Goal: Task Accomplishment & Management: Use online tool/utility

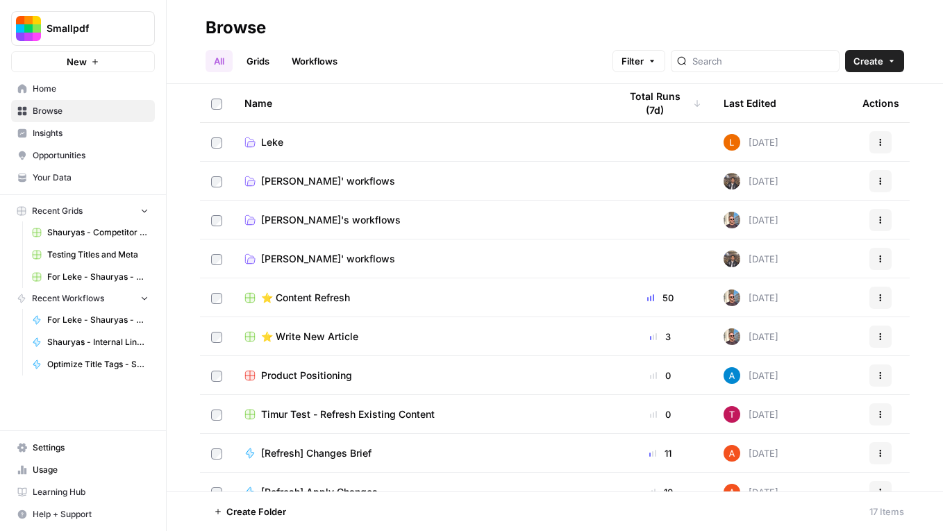
click at [326, 56] on link "Workflows" at bounding box center [314, 61] width 62 height 22
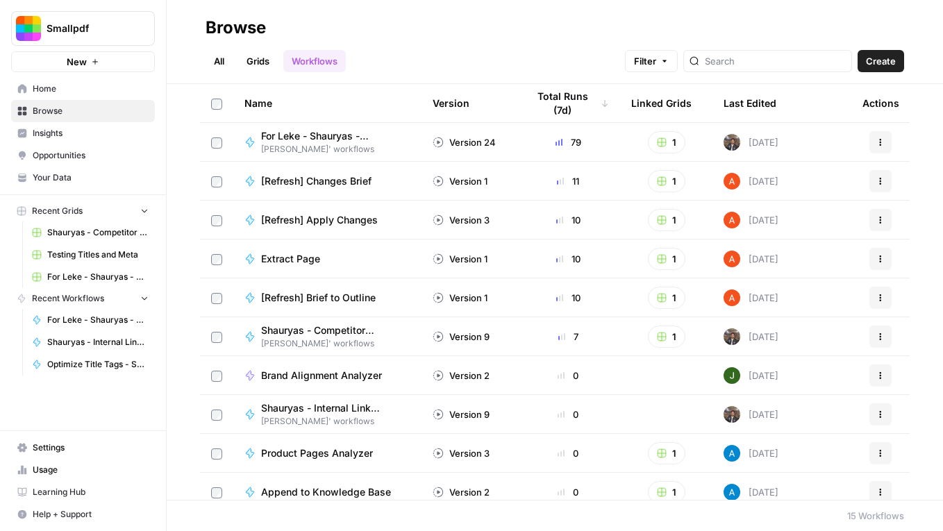
click at [90, 90] on span "Home" at bounding box center [91, 89] width 116 height 12
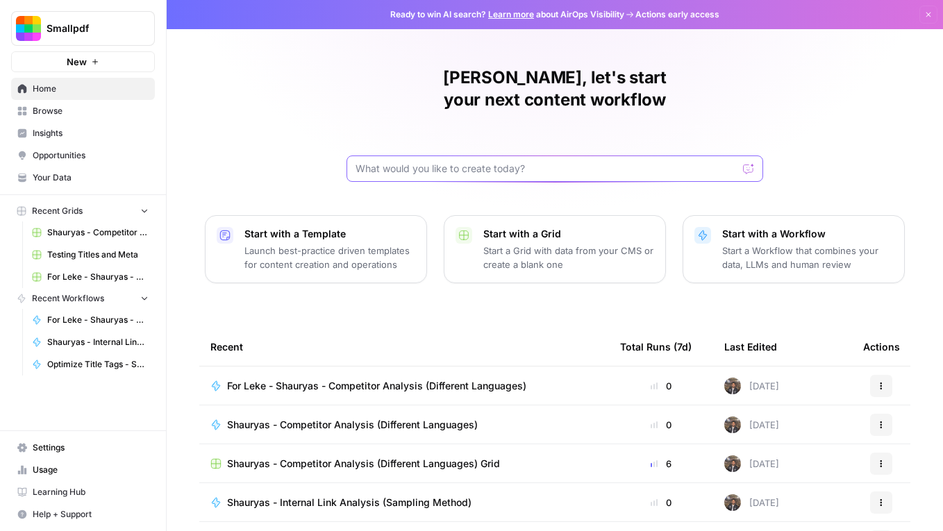
click at [452, 162] on input "text" at bounding box center [547, 169] width 382 height 14
type input "audit"
click button "Send" at bounding box center [749, 169] width 18 height 18
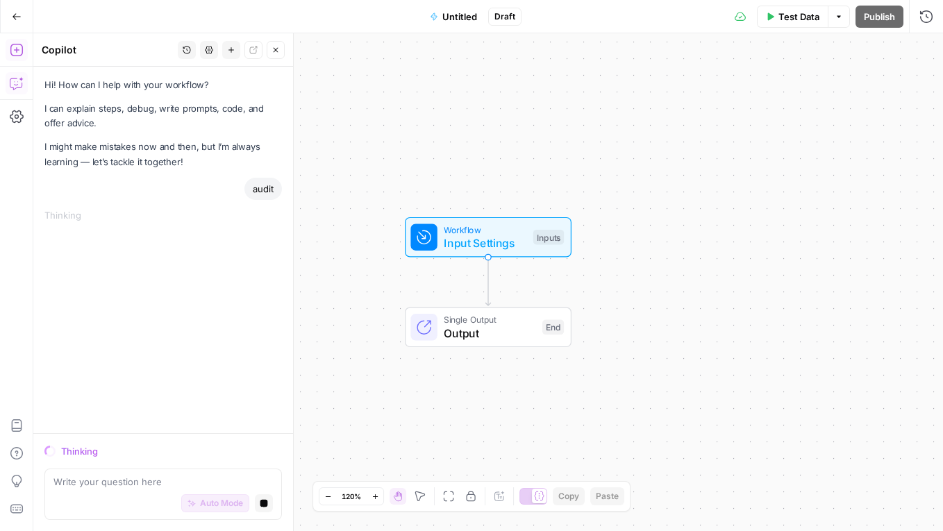
click at [19, 58] on button "Add Steps" at bounding box center [17, 50] width 22 height 22
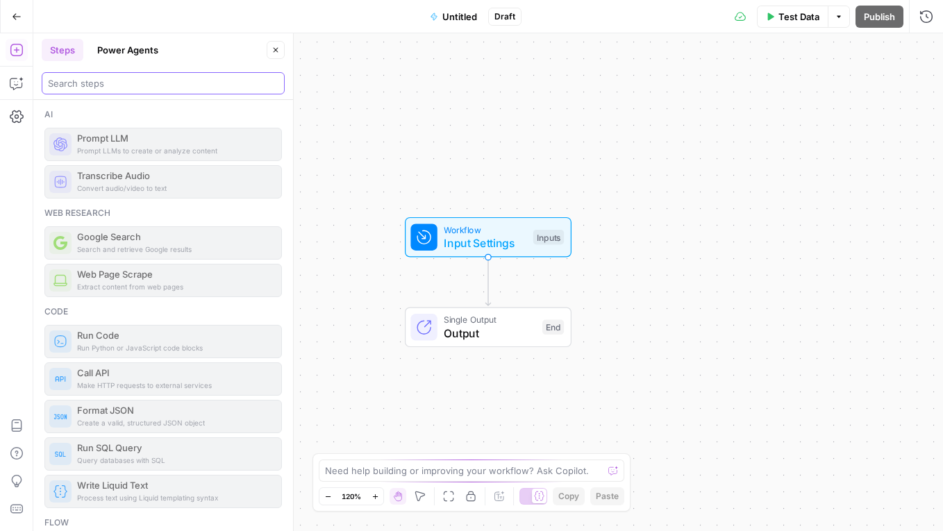
click at [108, 78] on input "search" at bounding box center [163, 83] width 231 height 14
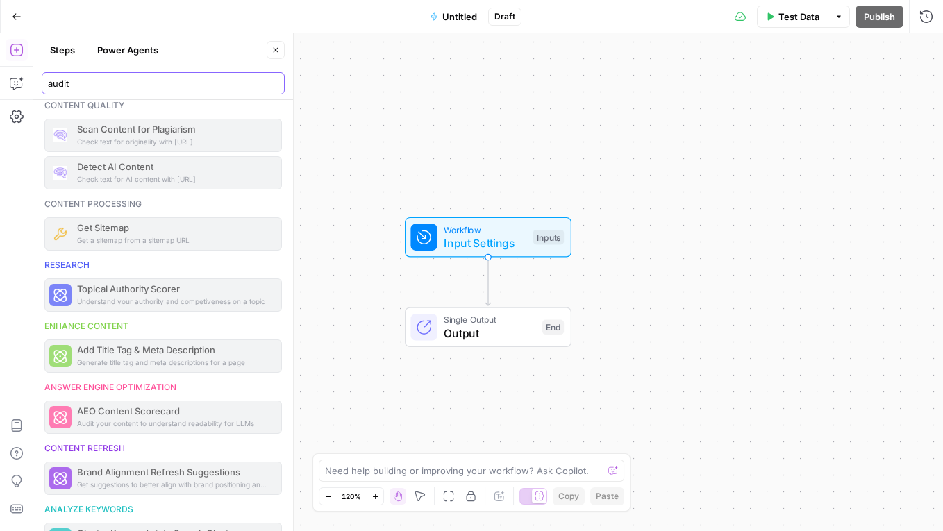
scroll to position [322, 0]
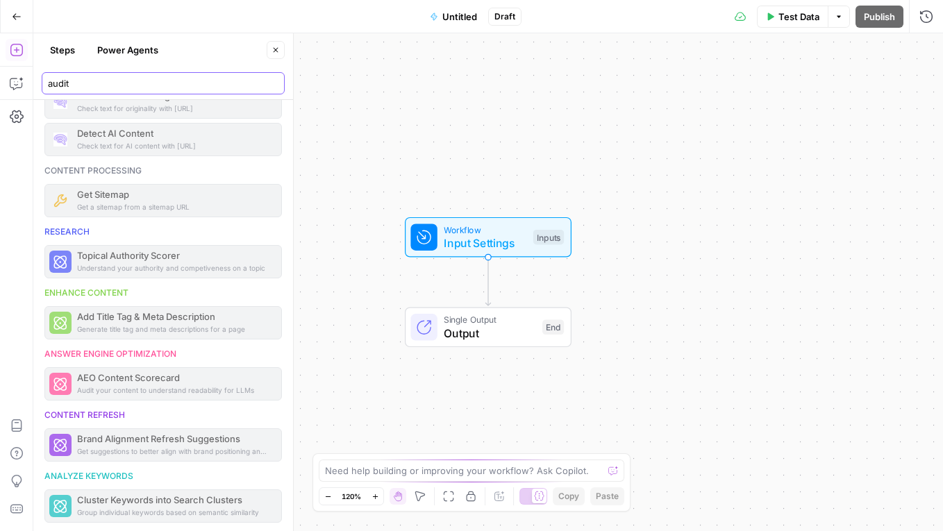
type input "audit"
click at [147, 55] on button "Power Agents" at bounding box center [128, 50] width 78 height 22
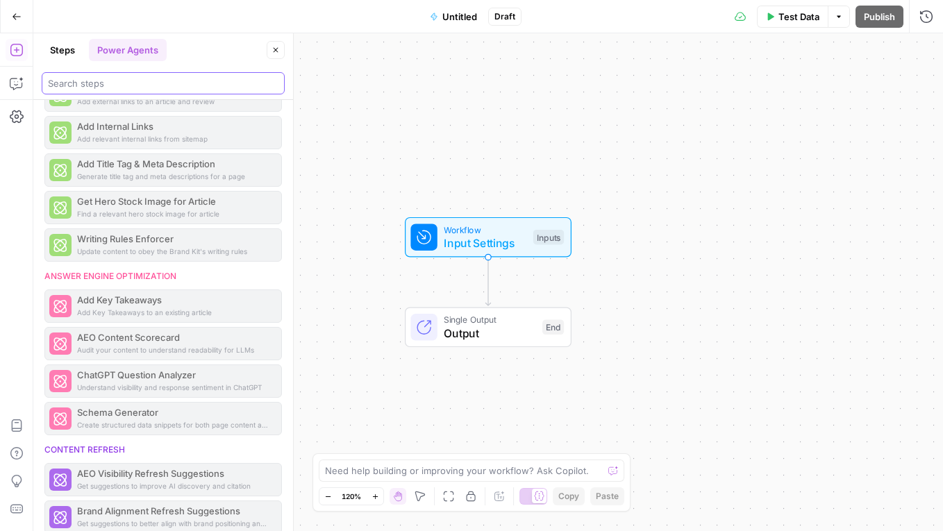
click at [135, 81] on input "search" at bounding box center [163, 83] width 231 height 14
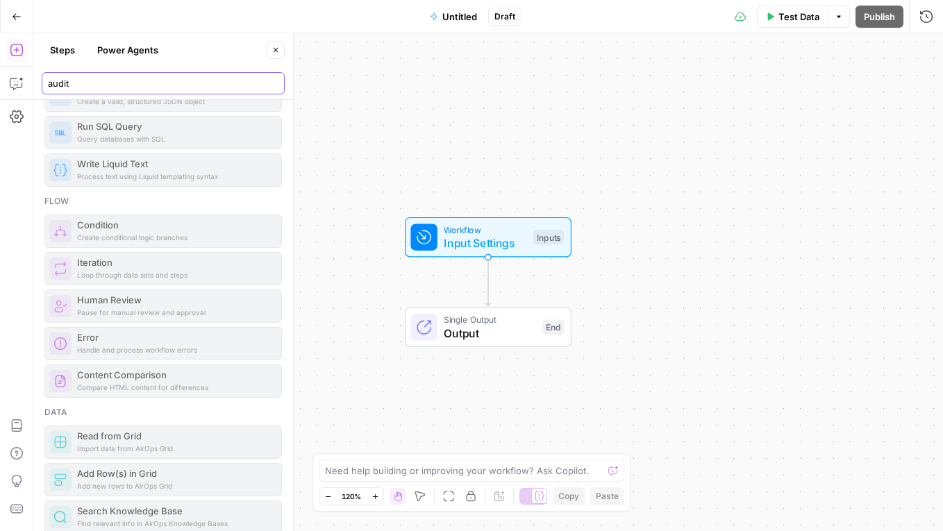
scroll to position [0, 0]
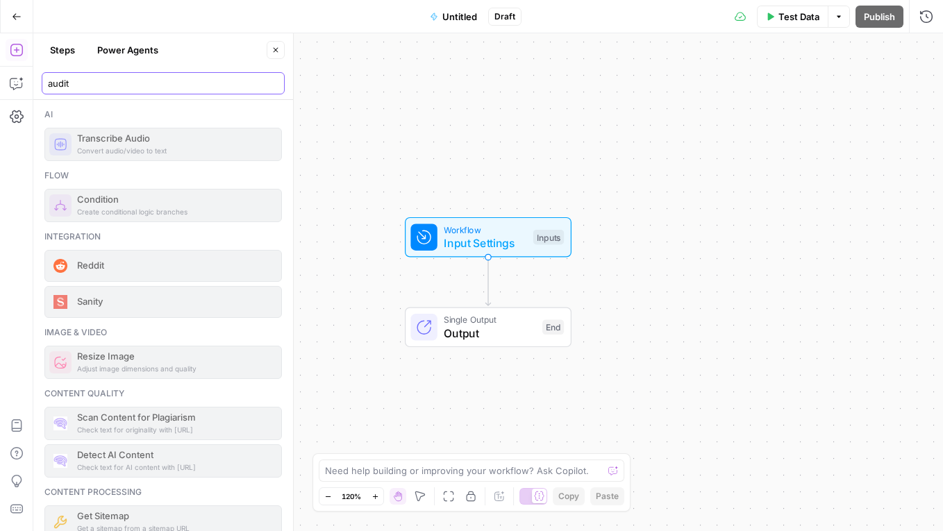
click at [160, 81] on input "audit" at bounding box center [163, 83] width 231 height 14
type input "content review"
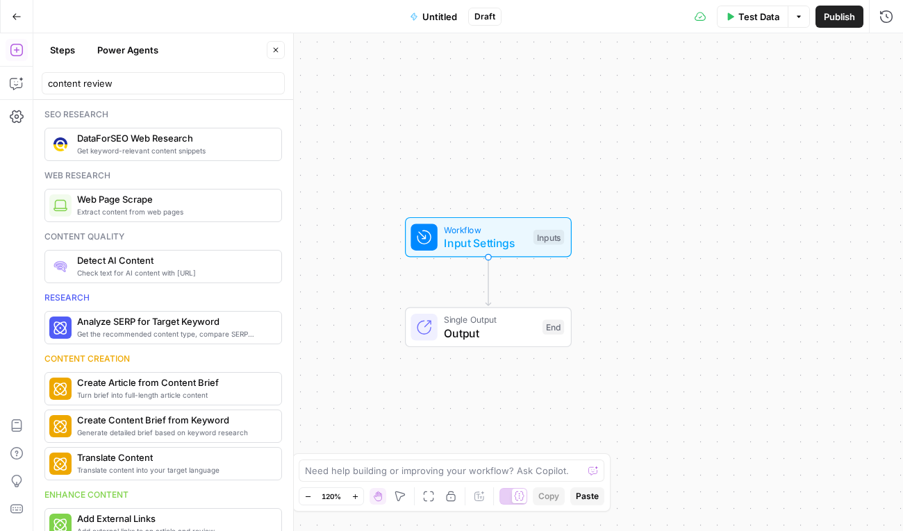
click at [2, 92] on div "Add Steps Copilot Settings AirOps Academy Help Give Feedback Shortcuts" at bounding box center [16, 282] width 33 height 498
click at [7, 85] on button "Copilot" at bounding box center [17, 83] width 22 height 22
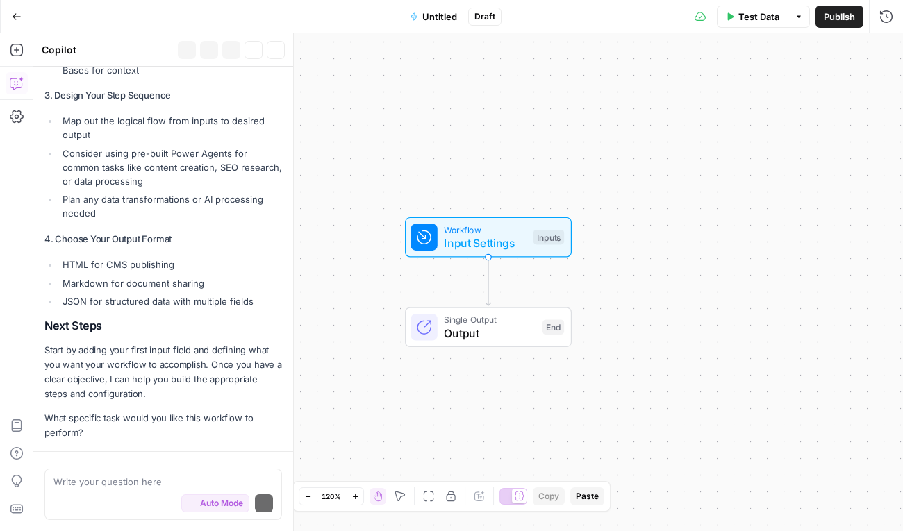
scroll to position [613, 0]
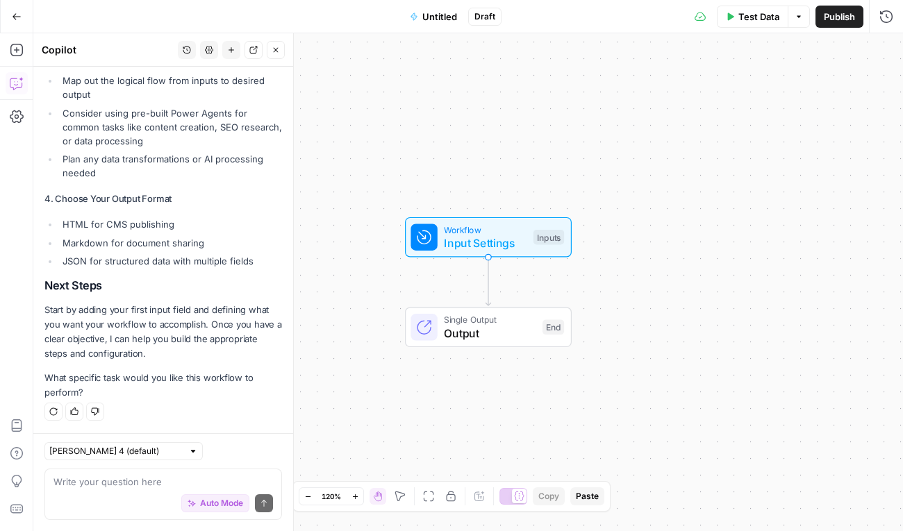
click at [103, 493] on div "Auto Mode Send" at bounding box center [162, 504] width 219 height 31
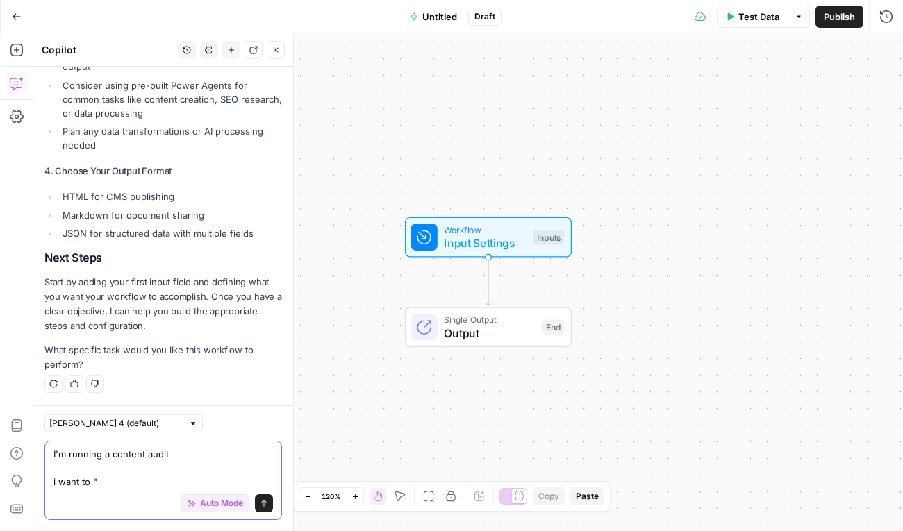
paste textarea "Does the language and tone match brand voice (e.g., friendly, helpful, professi…"
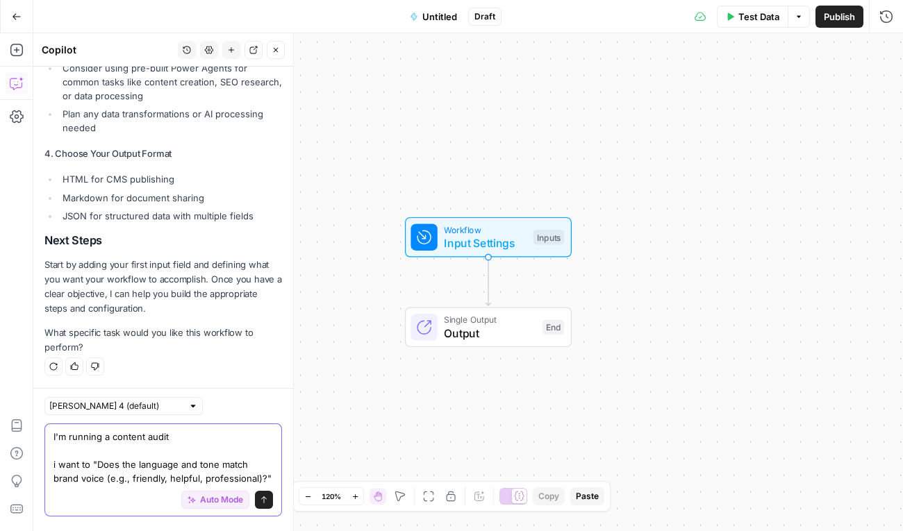
scroll to position [655, 0]
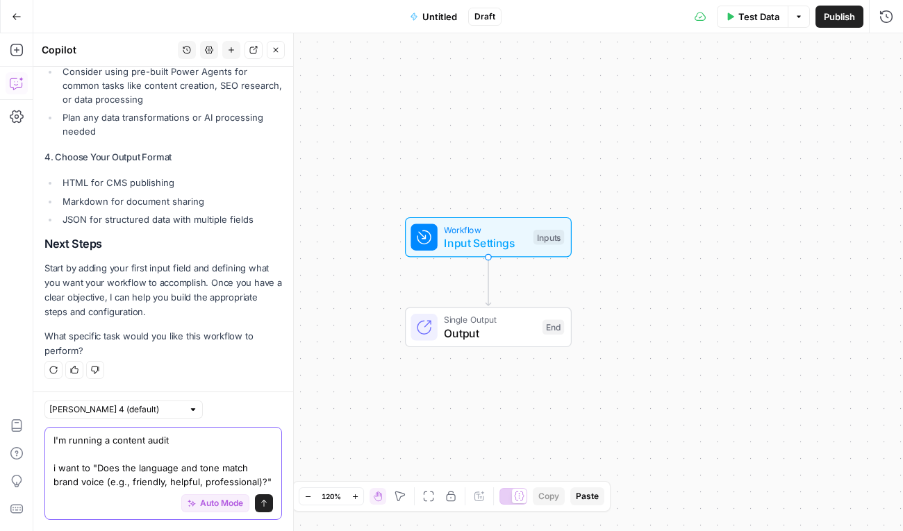
click at [86, 466] on textarea "I'm running a content audit i want to "Does the language and tone match brand v…" at bounding box center [162, 461] width 219 height 56
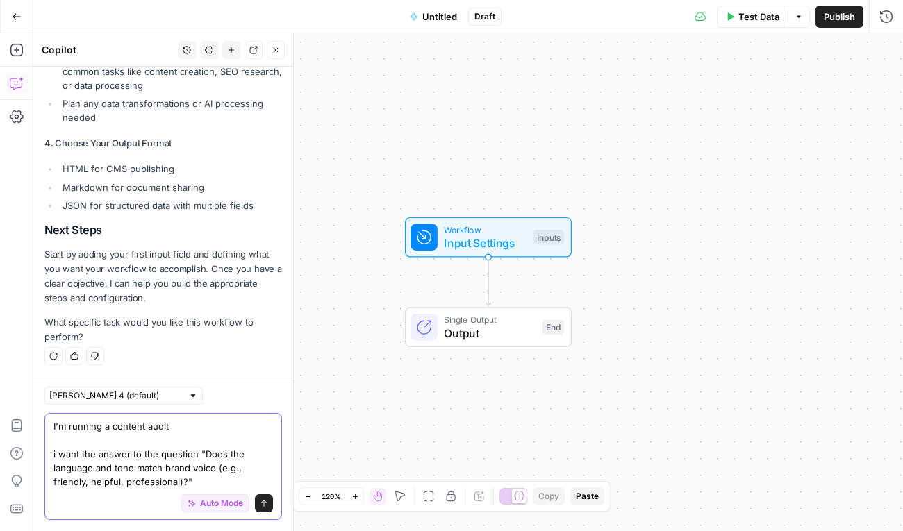
click at [204, 480] on textarea "I'm running a content audit i want the answer to the question "Does the languag…" at bounding box center [162, 453] width 219 height 69
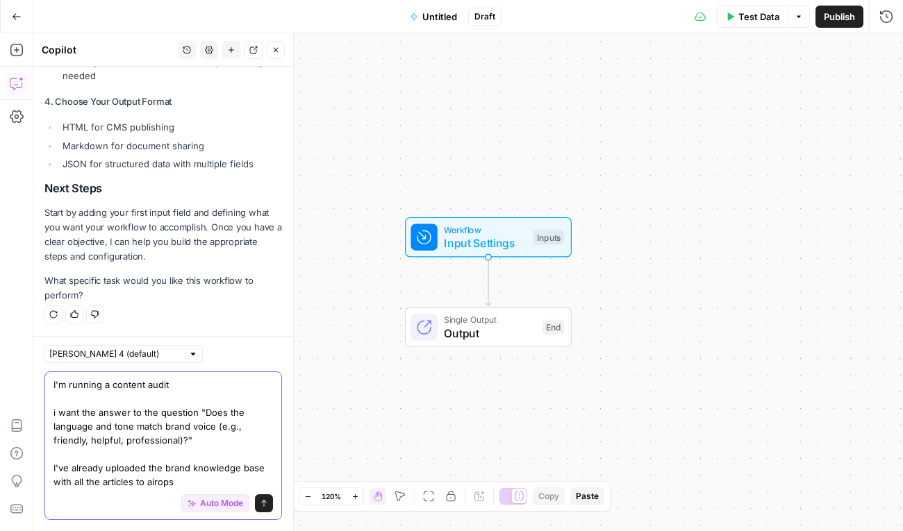
scroll to position [738, 0]
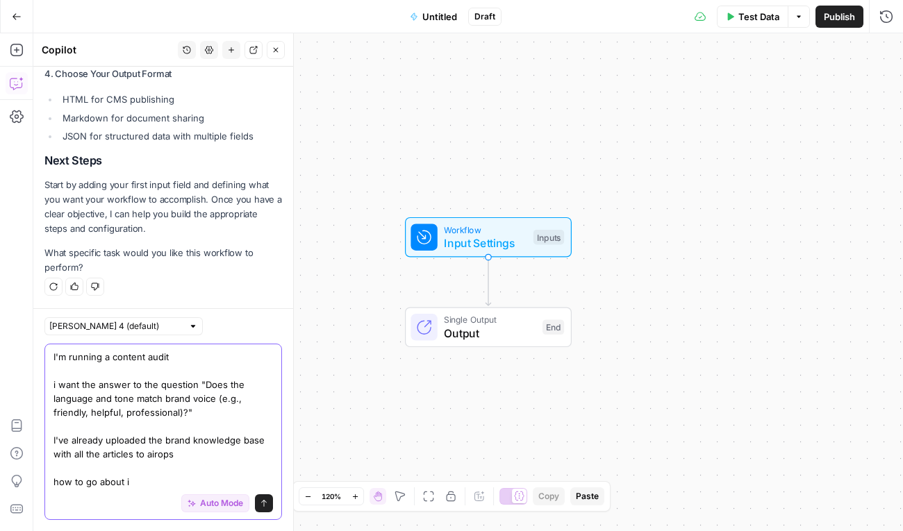
type textarea "I'm running a content audit i want the answer to the question "Does the languag…"
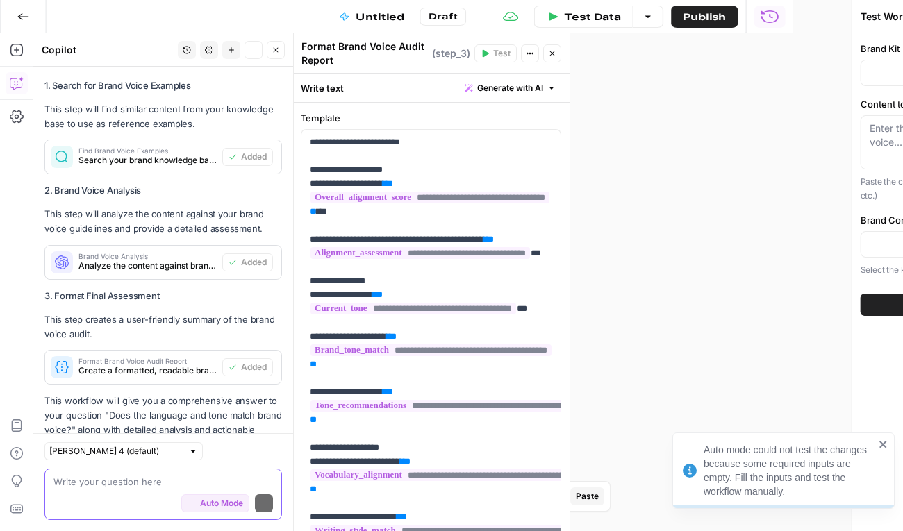
scroll to position [1720, 0]
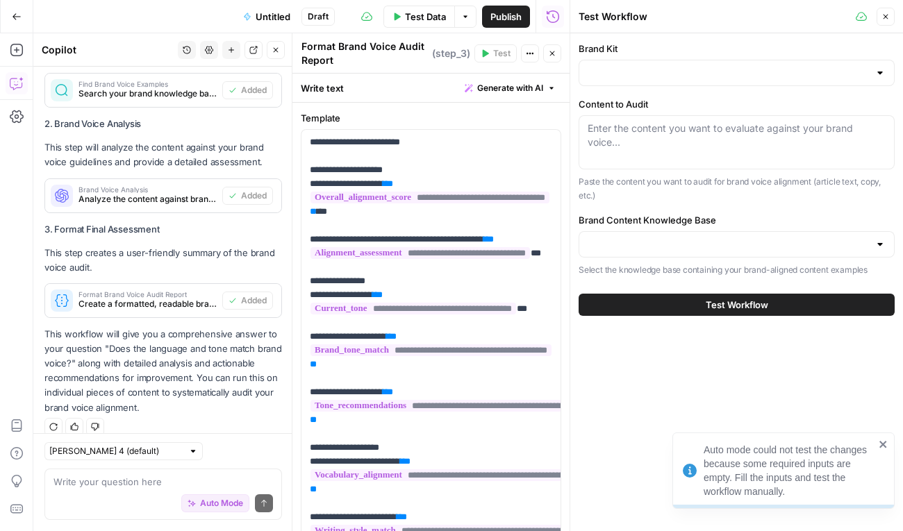
click at [547, 54] on button "Close" at bounding box center [552, 53] width 18 height 18
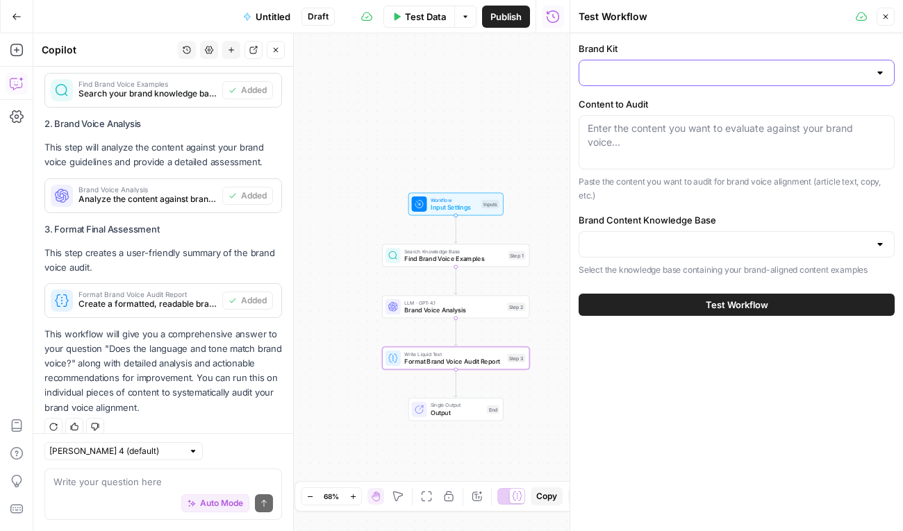
click at [683, 72] on input "Brand Kit" at bounding box center [727, 73] width 281 height 14
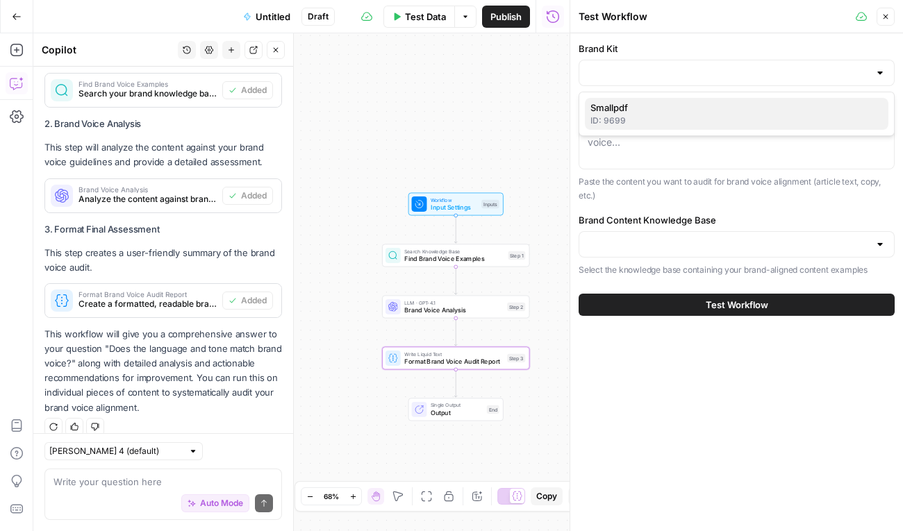
click at [663, 107] on span "Smallpdf" at bounding box center [733, 108] width 287 height 14
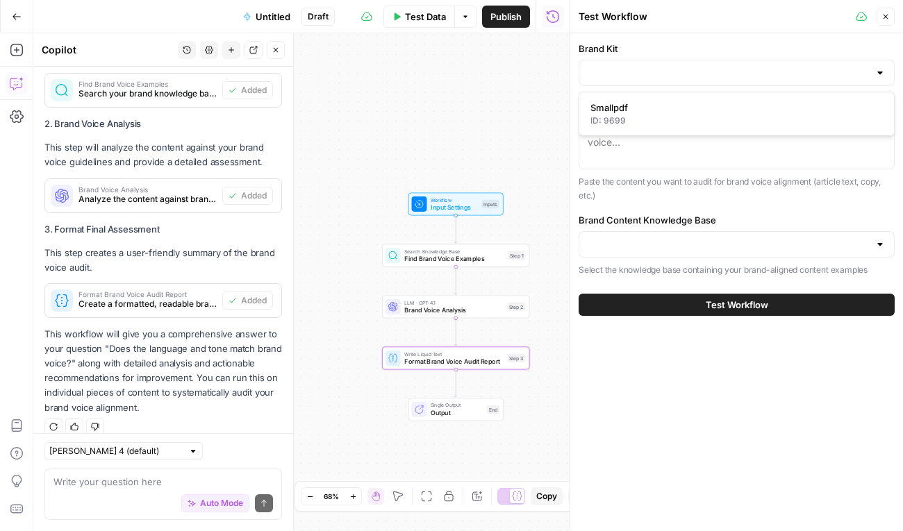
type input "Smallpdf"
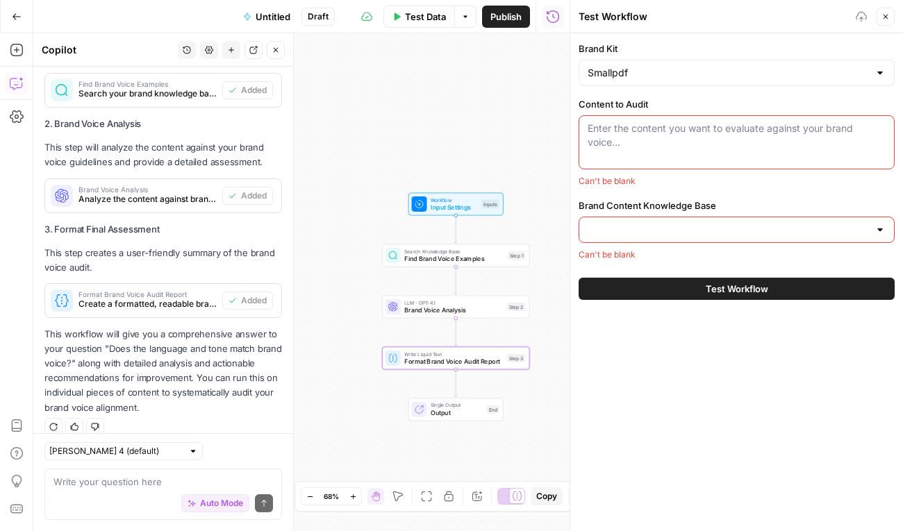
click at [637, 134] on textarea "Content to Audit" at bounding box center [736, 136] width 298 height 28
click at [644, 231] on input "Brand Content Knowledge Base" at bounding box center [727, 230] width 281 height 14
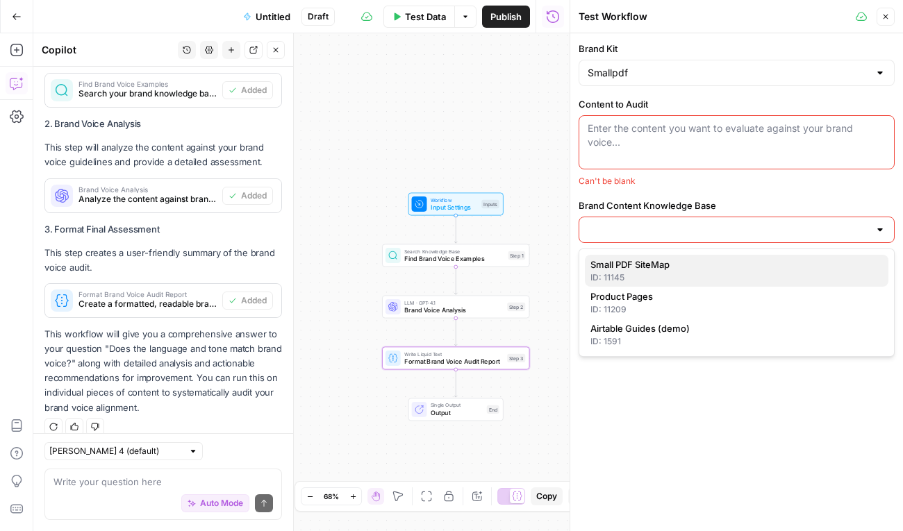
click at [644, 269] on span "Small PDF SiteMap" at bounding box center [733, 265] width 287 height 14
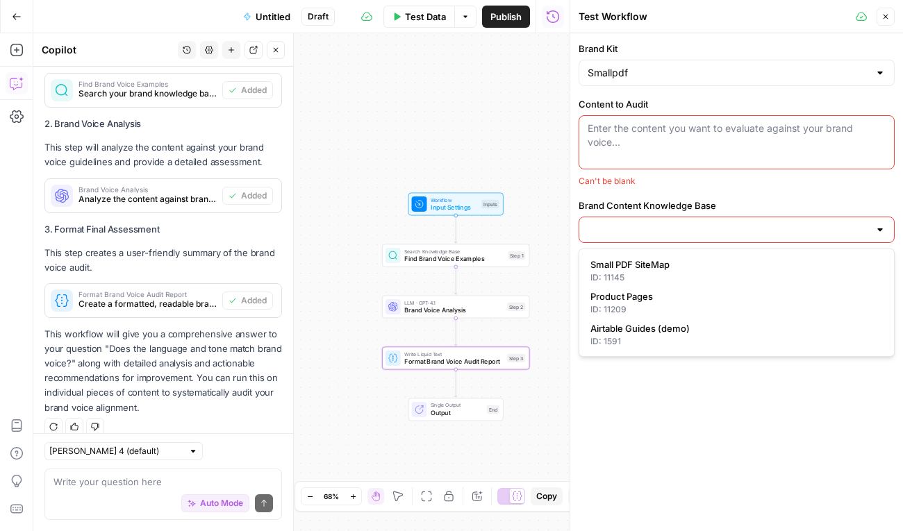
type input "Small PDF SiteMap"
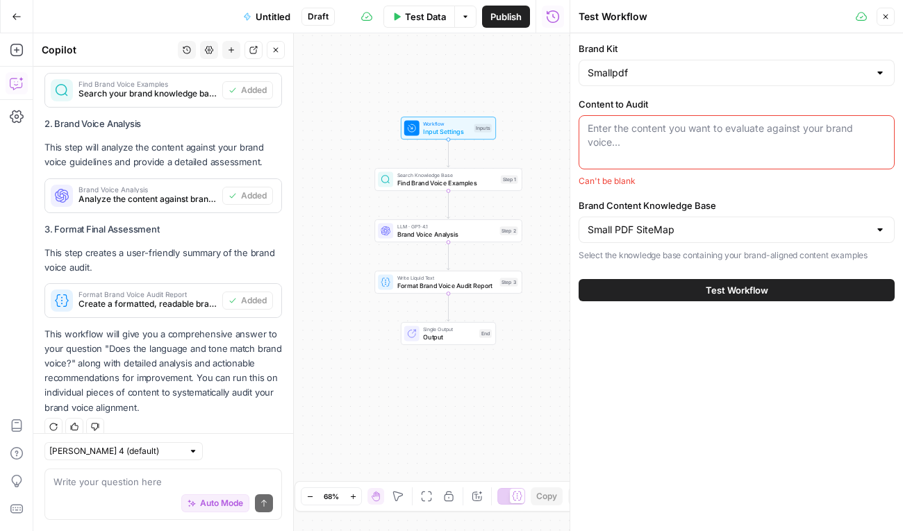
click at [155, 493] on div "Auto Mode Send" at bounding box center [162, 504] width 219 height 31
type textarea "I want to add urls instead of content directly"
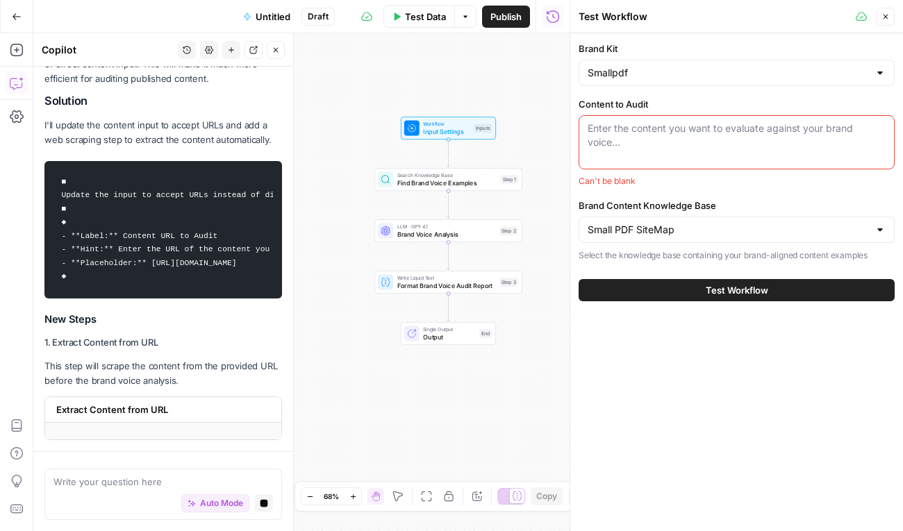
click at [887, 13] on icon "button" at bounding box center [885, 16] width 8 height 8
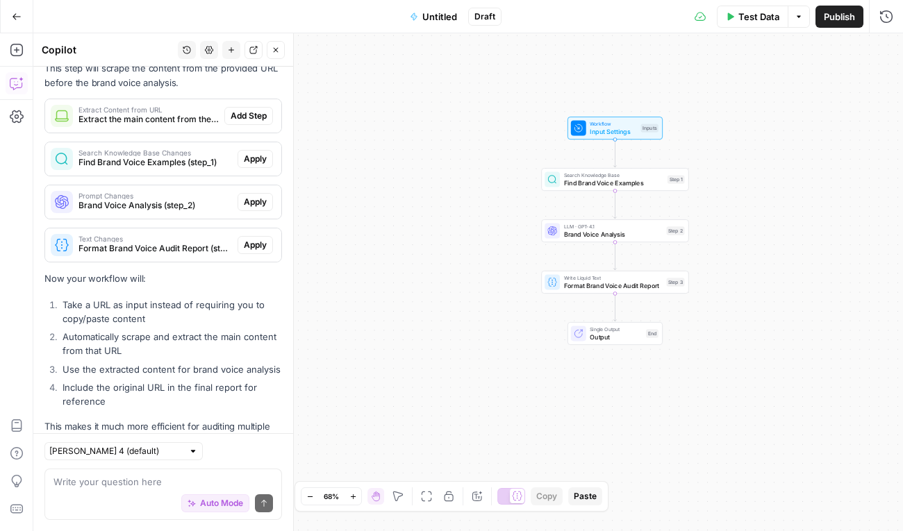
scroll to position [2445, 0]
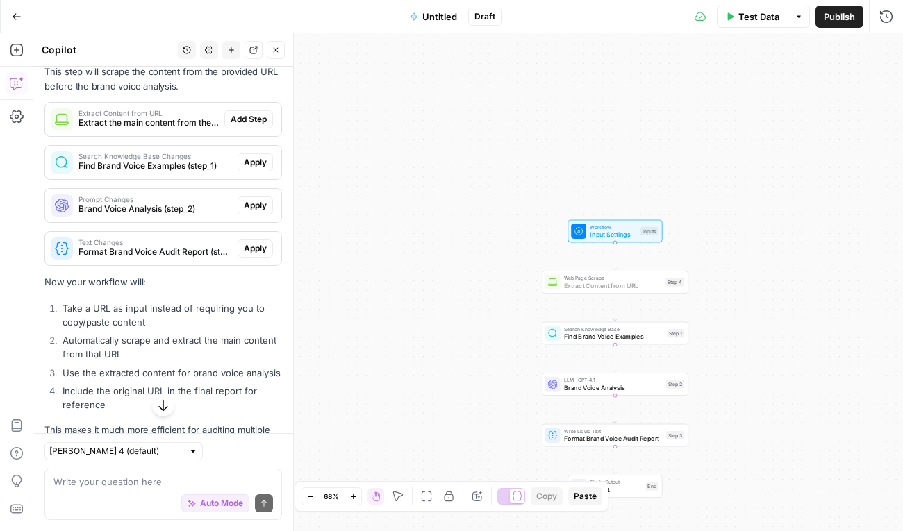
click at [253, 113] on span "Add Step" at bounding box center [249, 119] width 36 height 12
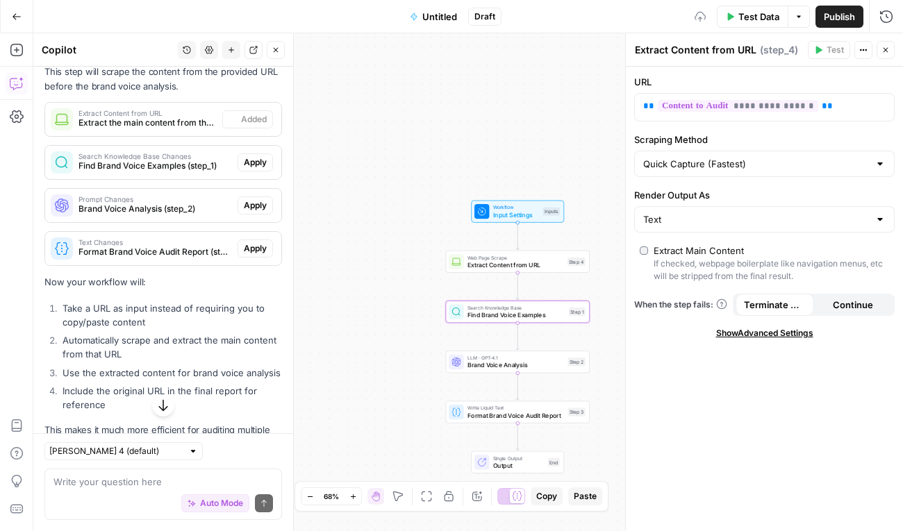
click at [253, 156] on span "Apply" at bounding box center [255, 162] width 23 height 12
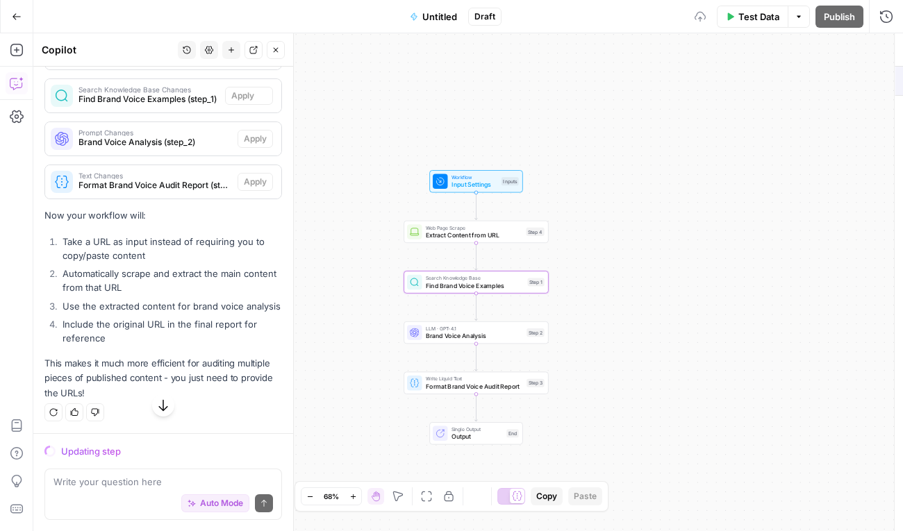
scroll to position [2401, 0]
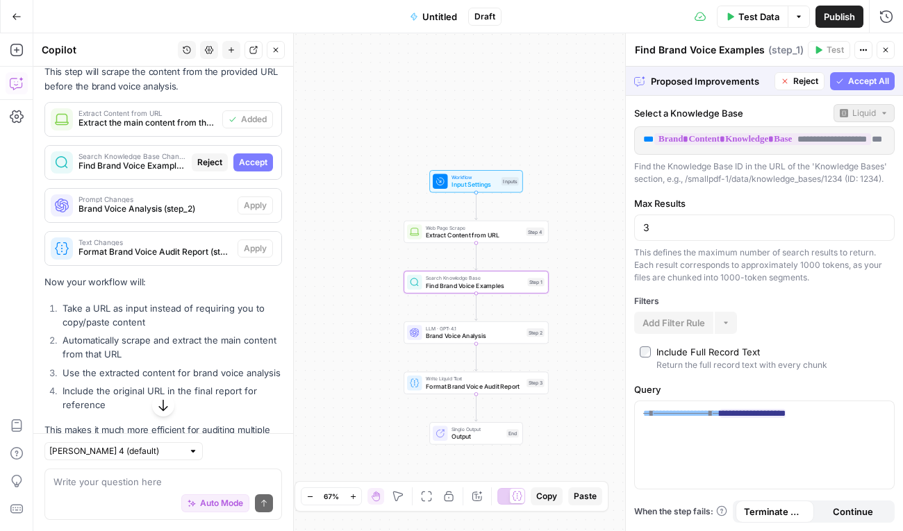
click at [254, 153] on button "Accept" at bounding box center [253, 162] width 40 height 18
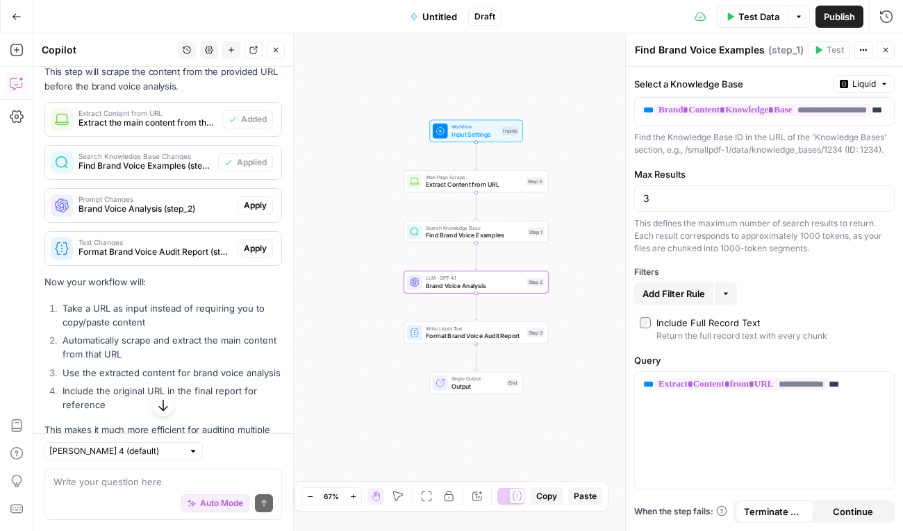
click at [260, 199] on span "Apply" at bounding box center [255, 205] width 23 height 12
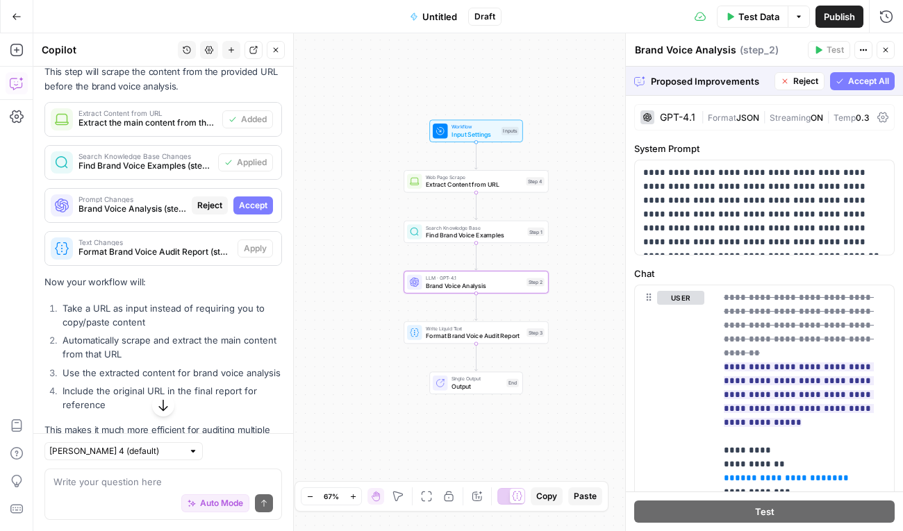
click at [267, 197] on button "Accept" at bounding box center [253, 206] width 40 height 18
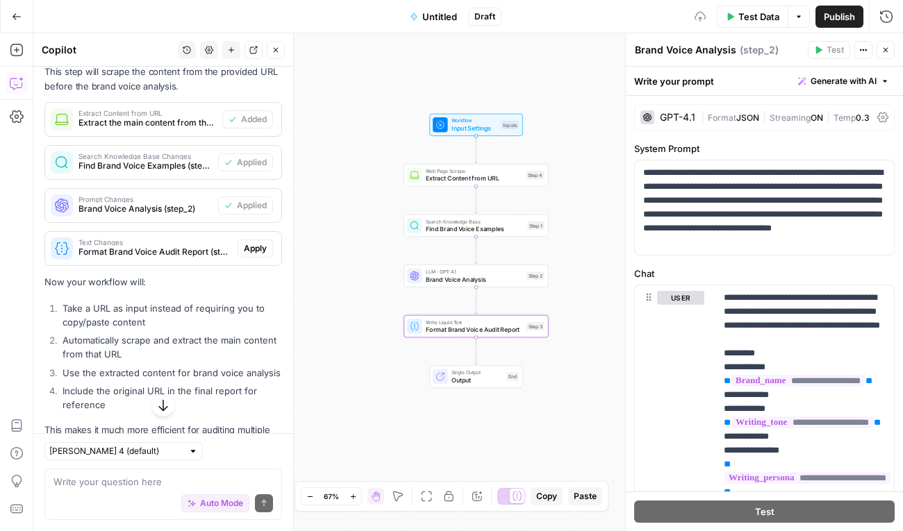
click at [265, 242] on span "Apply" at bounding box center [255, 248] width 23 height 12
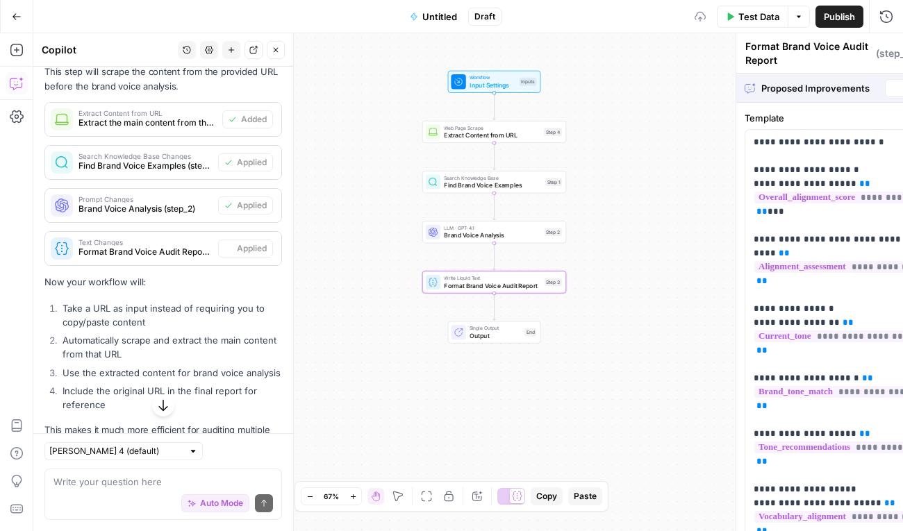
scroll to position [2467, 0]
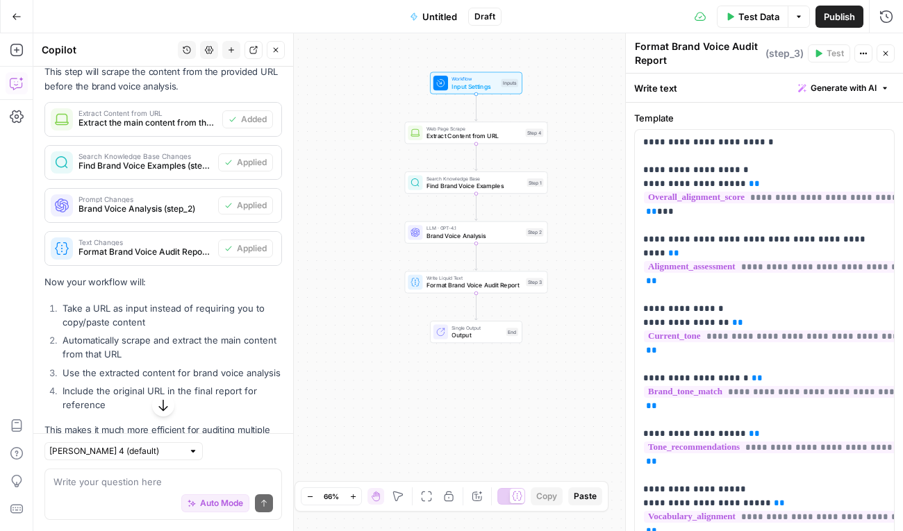
click at [884, 55] on icon "button" at bounding box center [885, 53] width 8 height 8
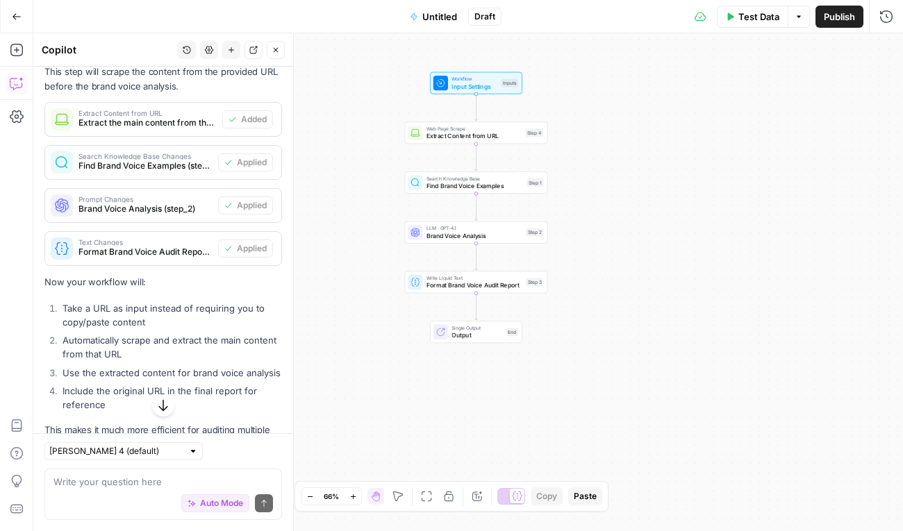
click at [761, 14] on span "Test Data" at bounding box center [758, 17] width 41 height 14
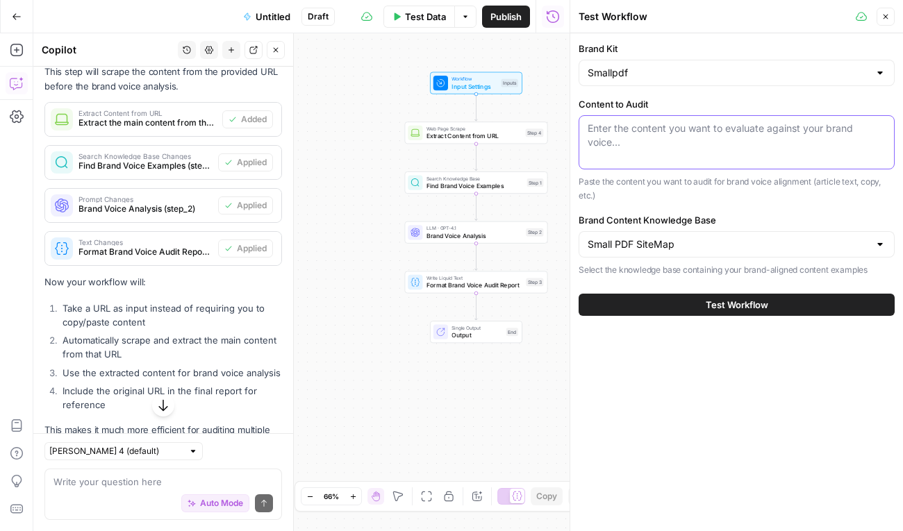
click at [690, 131] on textarea "Content to Audit" at bounding box center [736, 136] width 298 height 28
click at [887, 19] on icon "button" at bounding box center [885, 16] width 8 height 8
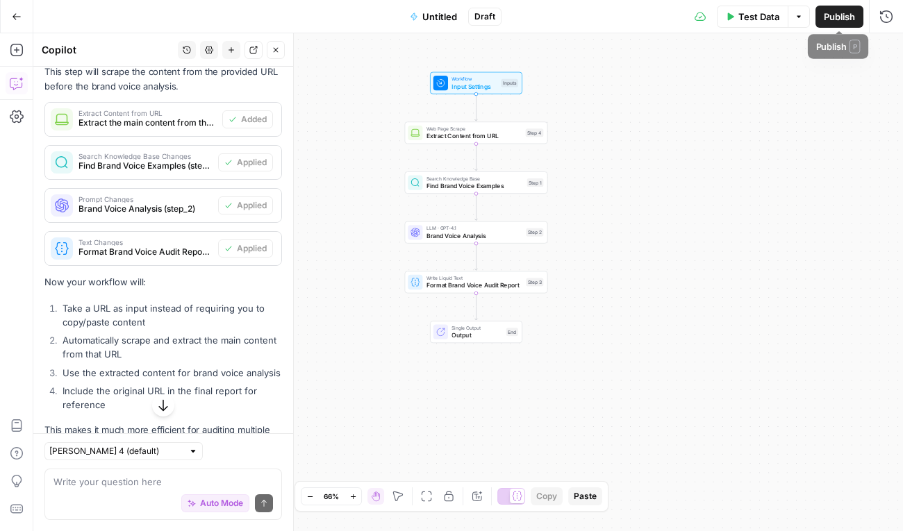
click at [821, 24] on button "Publish" at bounding box center [839, 17] width 48 height 22
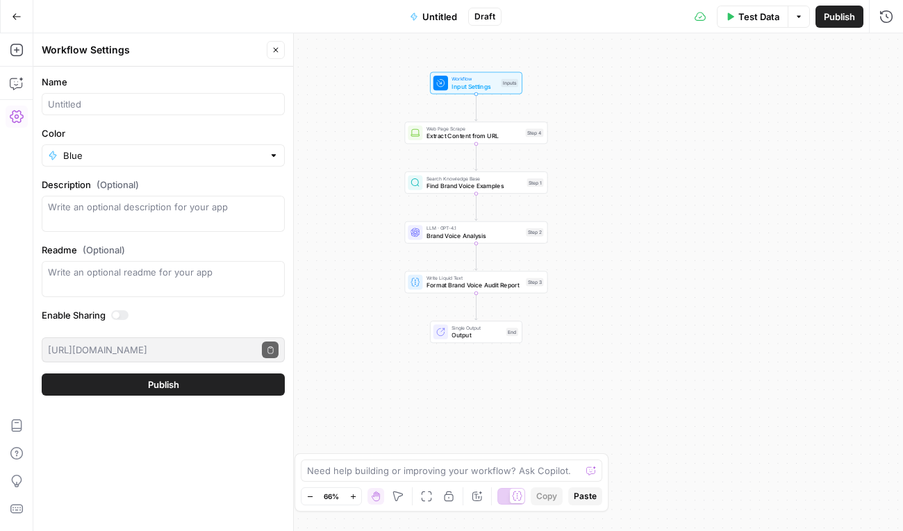
click at [272, 54] on button "Close" at bounding box center [276, 50] width 18 height 18
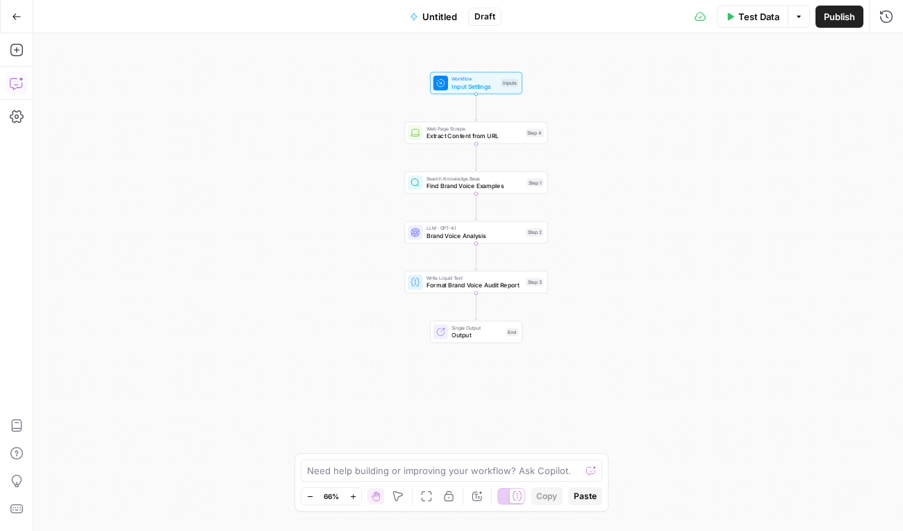
click at [13, 79] on icon "button" at bounding box center [17, 83] width 14 height 14
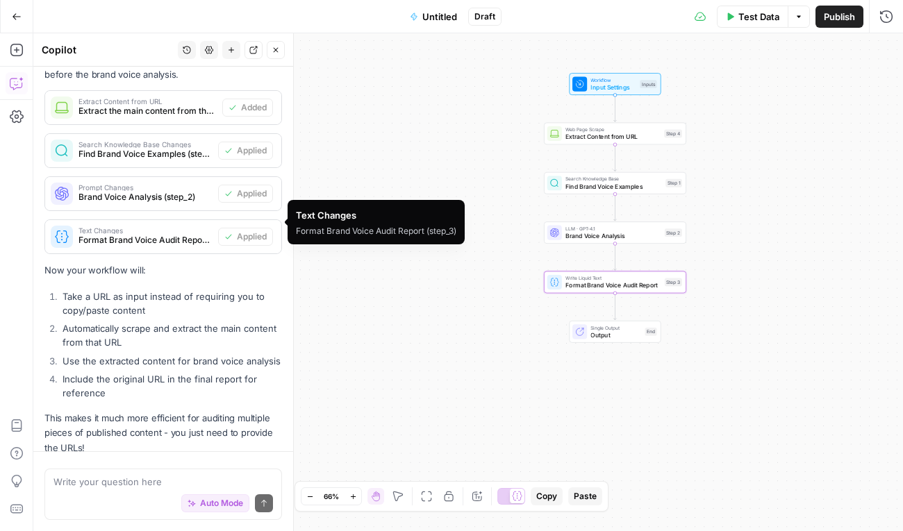
scroll to position [2519, 0]
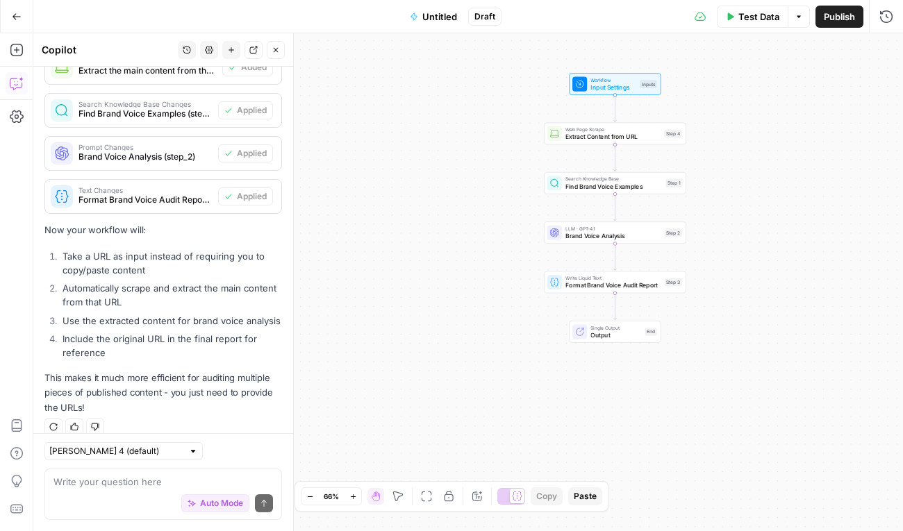
drag, startPoint x: 149, startPoint y: 249, endPoint x: 95, endPoint y: 233, distance: 55.8
click at [95, 233] on div "Perfect! I'll modify the workflow to accept URLs instead of direct content inpu…" at bounding box center [162, 53] width 237 height 724
click at [603, 83] on span "Input Settings" at bounding box center [612, 87] width 45 height 9
click at [599, 130] on span "Web Page Scrape" at bounding box center [612, 130] width 95 height 8
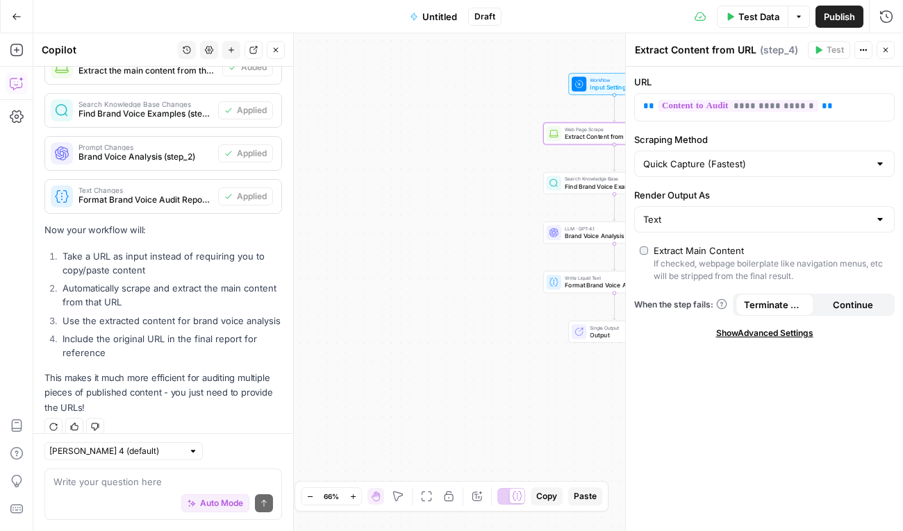
click at [769, 15] on span "Test Data" at bounding box center [758, 17] width 41 height 14
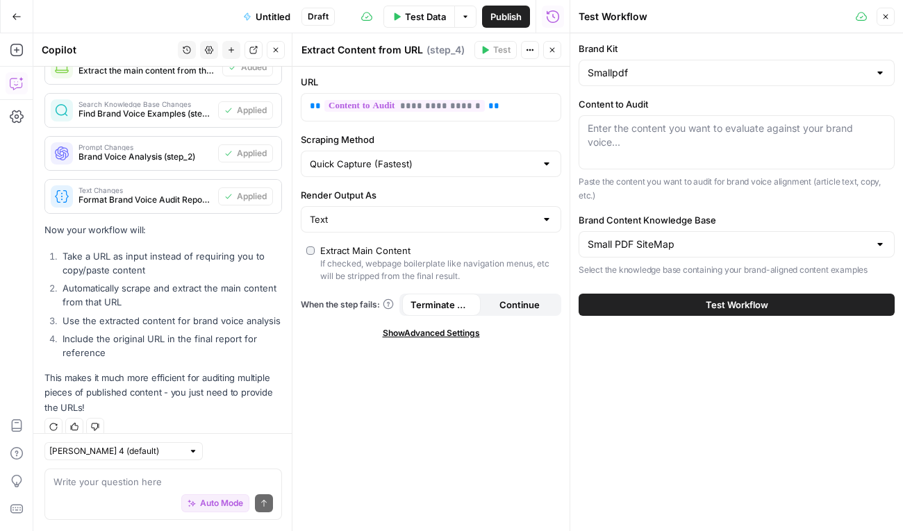
click at [898, 11] on header "Test Workflow Close" at bounding box center [736, 16] width 333 height 33
click at [892, 14] on button "Close" at bounding box center [885, 17] width 18 height 18
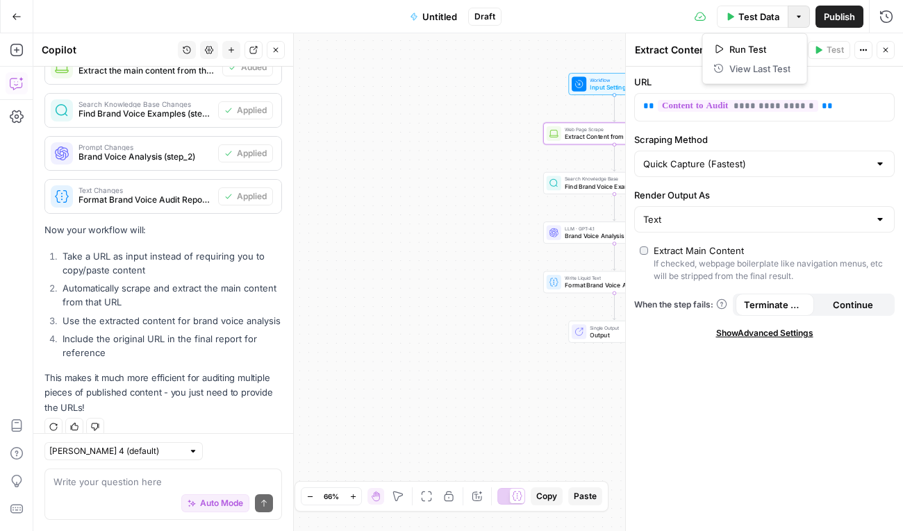
click at [796, 22] on button "Options" at bounding box center [798, 17] width 22 height 22
click at [753, 43] on span "Run Test" at bounding box center [759, 49] width 61 height 14
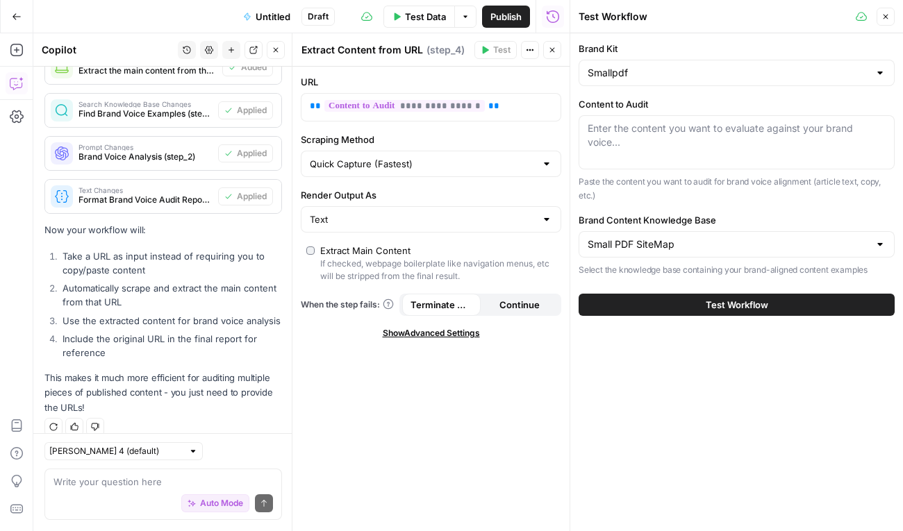
click at [889, 21] on button "Close" at bounding box center [885, 17] width 18 height 18
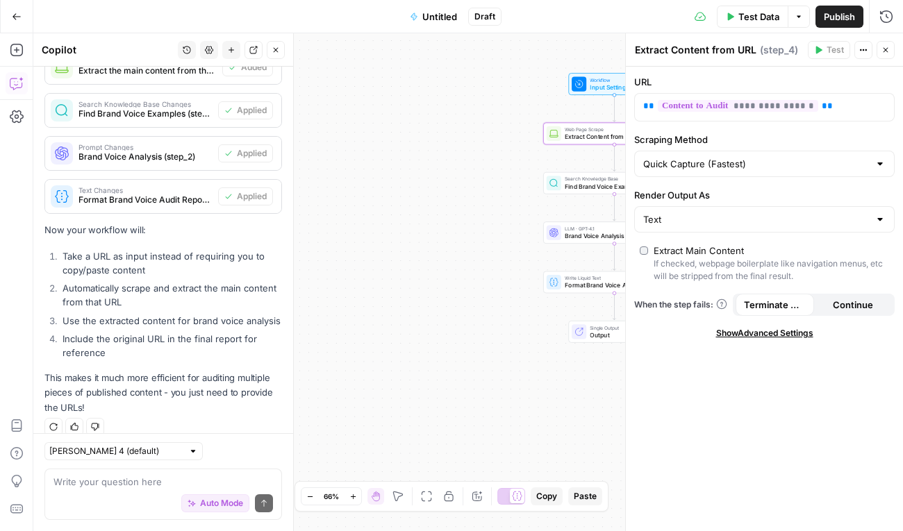
click at [828, 23] on span "Publish" at bounding box center [839, 17] width 31 height 14
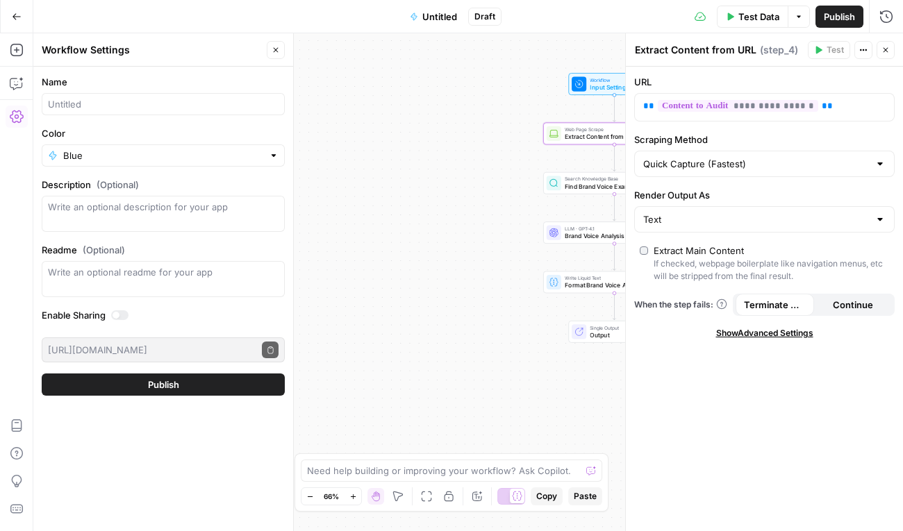
click at [91, 96] on div at bounding box center [163, 104] width 243 height 22
type input "Test-audit"
click at [175, 392] on button "Publish" at bounding box center [163, 385] width 243 height 22
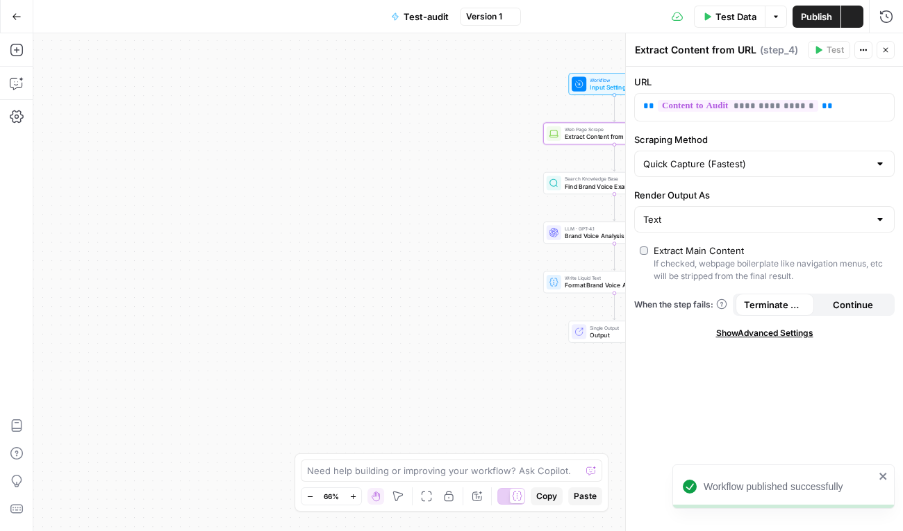
click at [768, 23] on button "Options" at bounding box center [776, 17] width 22 height 22
click at [734, 44] on span "Run Test" at bounding box center [736, 49] width 61 height 14
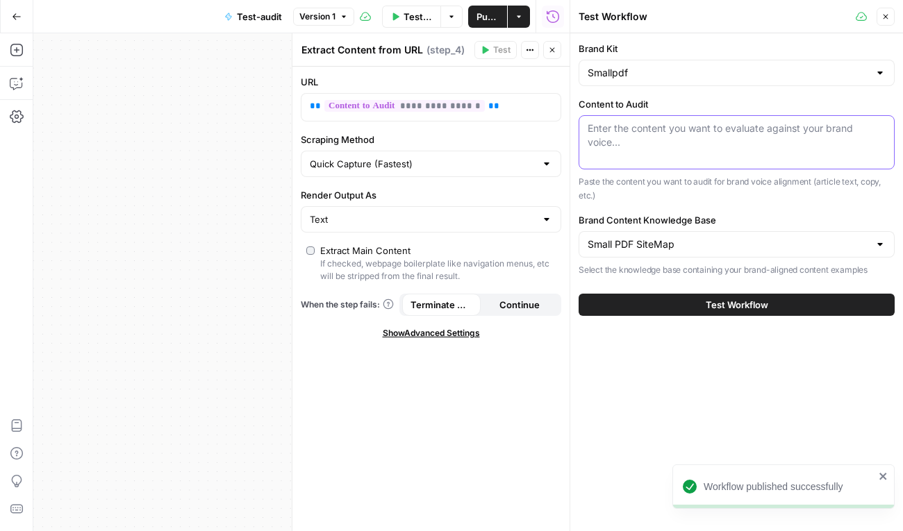
click at [677, 129] on textarea "Content to Audit" at bounding box center [736, 136] width 298 height 28
paste textarea "[URL][DOMAIN_NAME]"
type textarea "[URL][DOMAIN_NAME]"
click at [721, 288] on div "Test Workflow" at bounding box center [736, 304] width 316 height 39
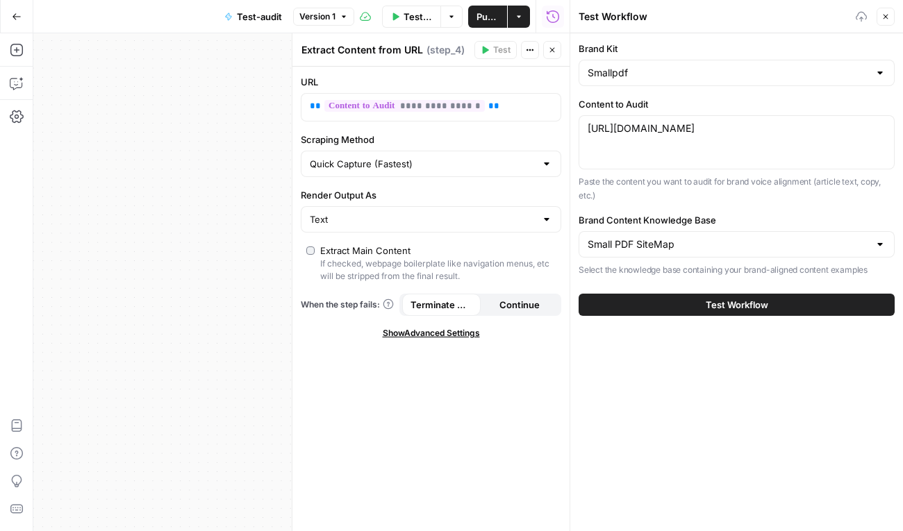
click at [721, 310] on span "Test Workflow" at bounding box center [737, 305] width 62 height 14
click at [555, 54] on button "Close" at bounding box center [552, 50] width 18 height 18
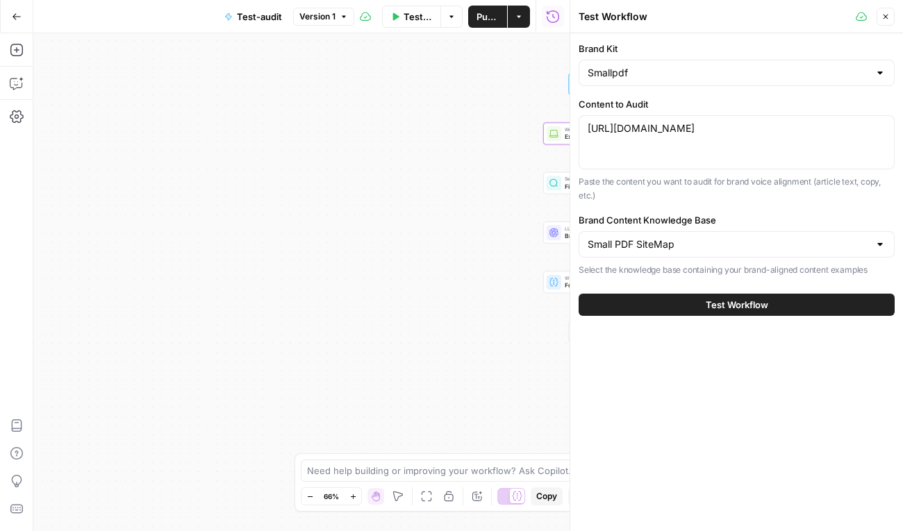
click at [740, 294] on button "Test Workflow" at bounding box center [736, 305] width 316 height 22
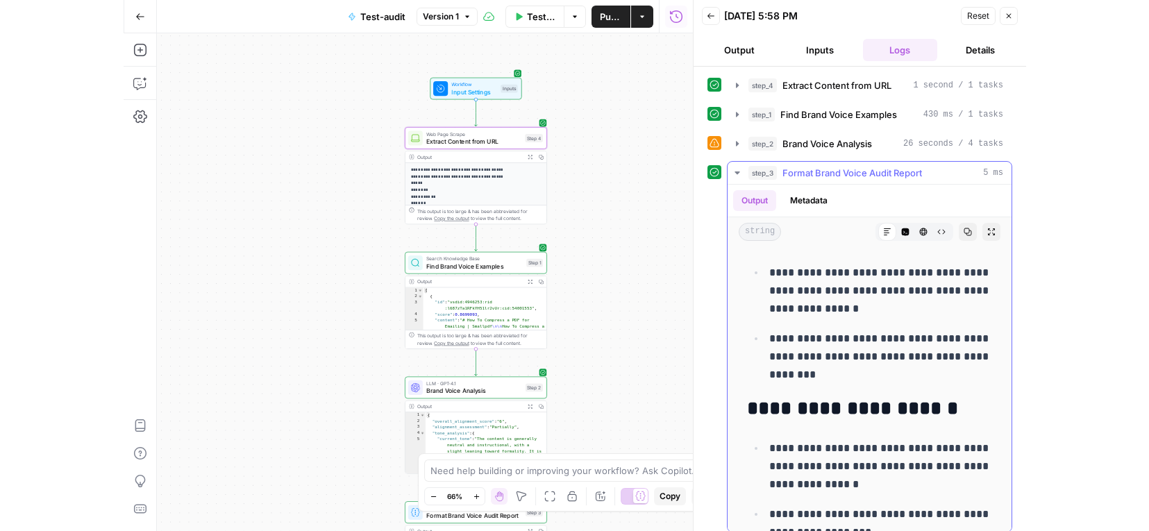
scroll to position [2235, 0]
